Goal: Find contact information: Find contact information

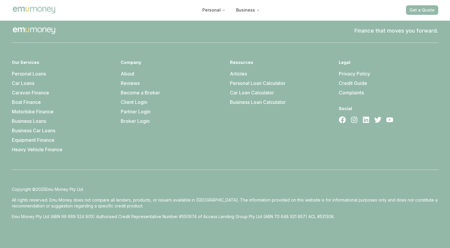
scroll to position [1688, 0]
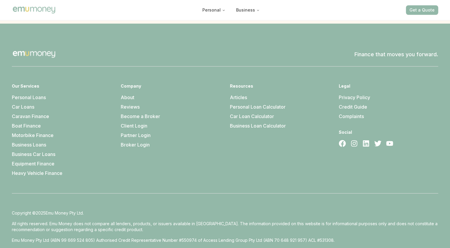
click at [123, 94] on link "About" at bounding box center [128, 97] width 14 height 6
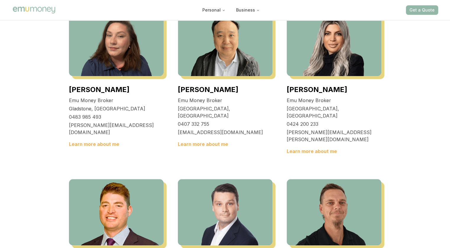
scroll to position [709, 0]
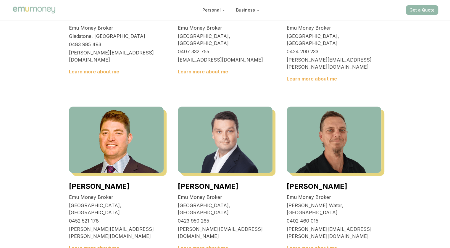
click at [309, 245] on link "Learn more about me" at bounding box center [311, 248] width 50 height 6
